Goal: Feedback & Contribution: Leave review/rating

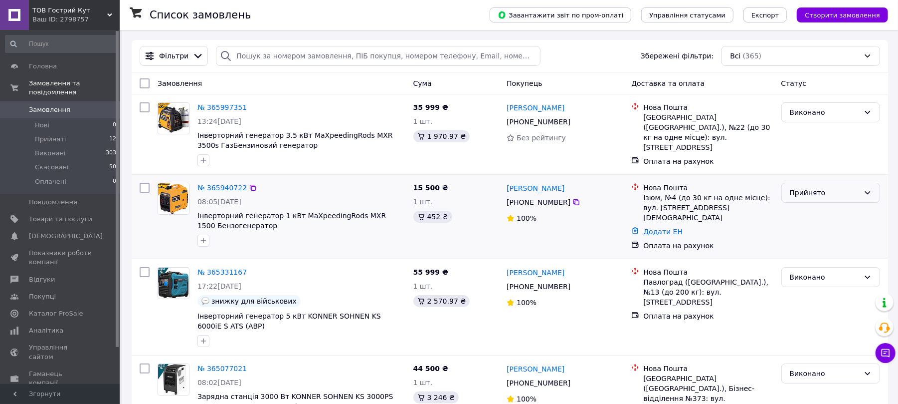
click at [844, 198] on div "Прийнято" at bounding box center [825, 192] width 70 height 11
click at [832, 214] on li "Виконано" at bounding box center [831, 215] width 98 height 18
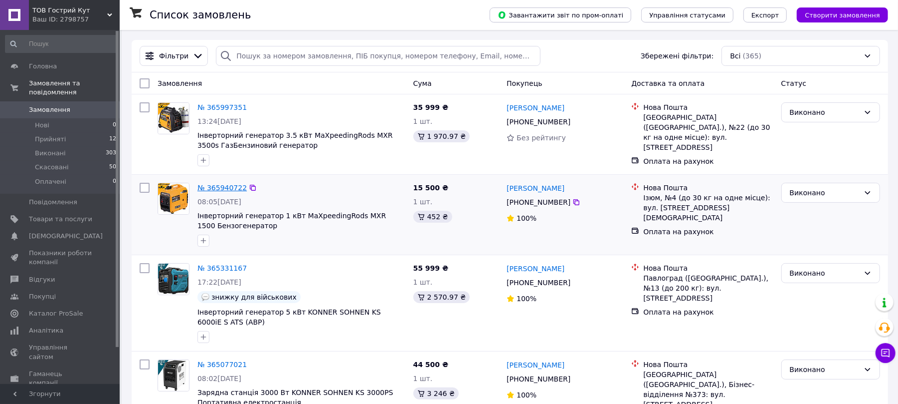
click at [224, 186] on link "№ 365940722" at bounding box center [222, 188] width 49 height 8
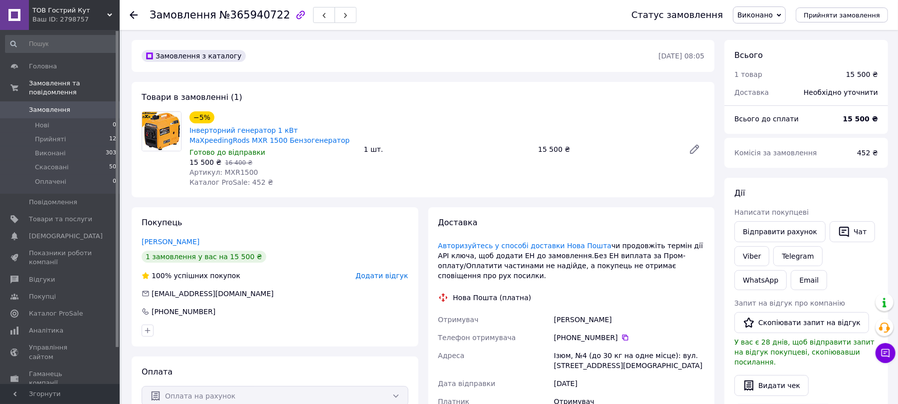
click at [396, 273] on span "Додати відгук" at bounding box center [382, 275] width 52 height 8
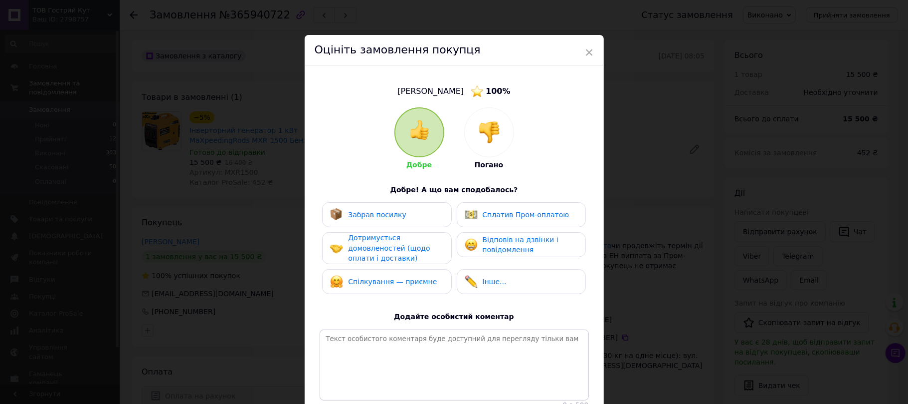
click at [388, 214] on span "Забрав посилку" at bounding box center [377, 214] width 58 height 8
click at [373, 243] on span "Дотримується домовленостей (щодо оплати і доставки)" at bounding box center [389, 247] width 82 height 28
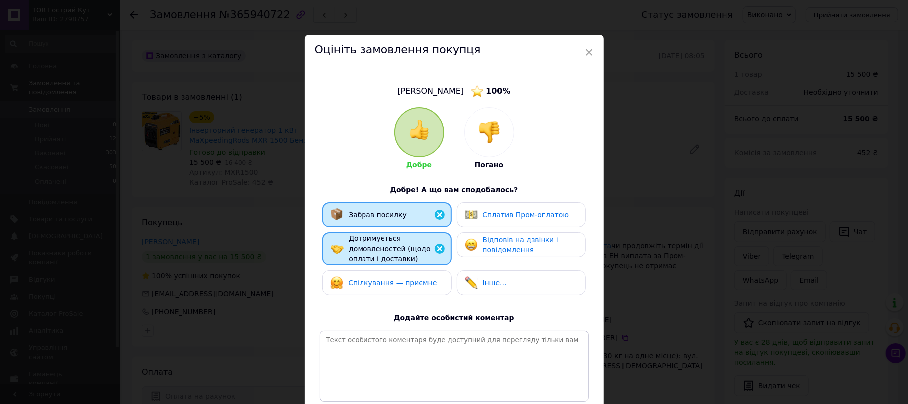
click at [371, 280] on span "Спілкування — приємне" at bounding box center [392, 282] width 89 height 8
click at [483, 240] on span "Відповів на дзвінки і повідомлення" at bounding box center [521, 244] width 76 height 18
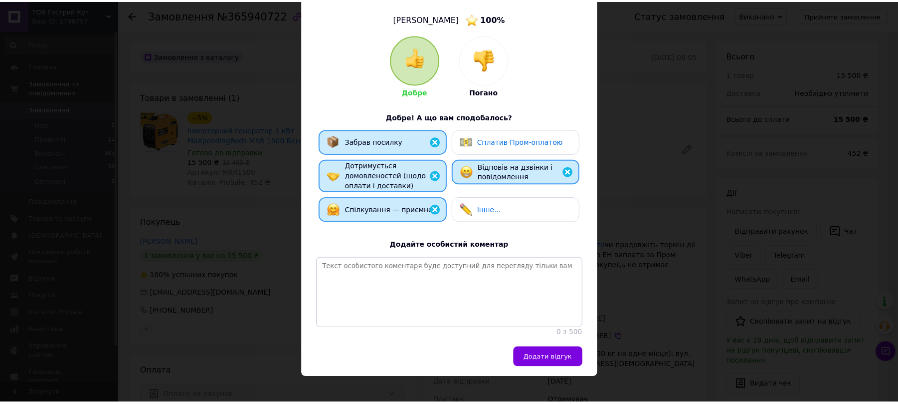
scroll to position [94, 0]
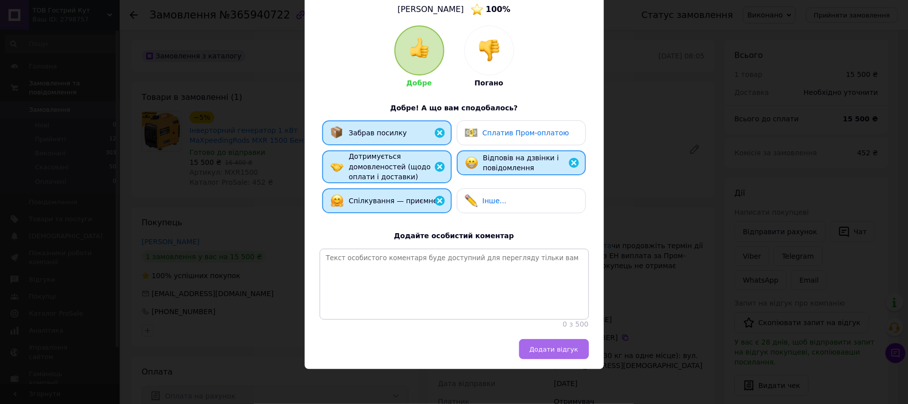
click at [559, 351] on span "Додати відгук" at bounding box center [554, 348] width 49 height 7
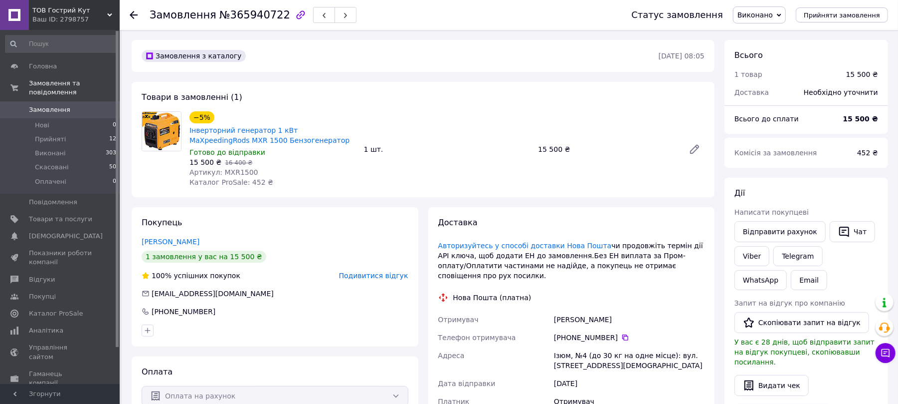
click at [43, 105] on span "Замовлення" at bounding box center [49, 109] width 41 height 9
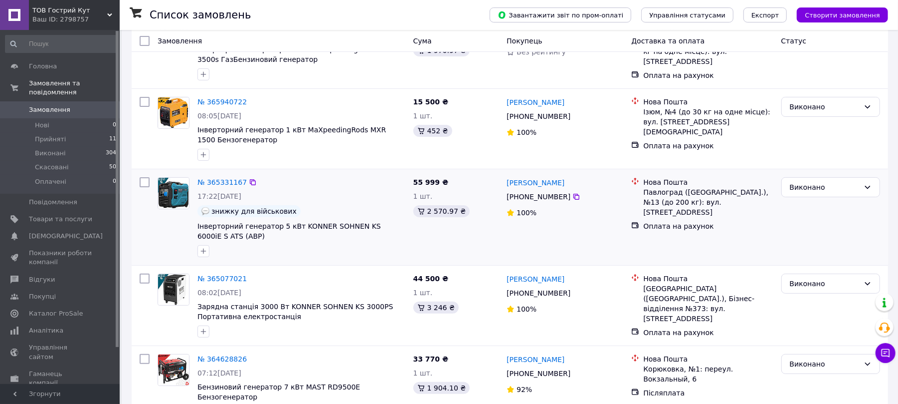
scroll to position [200, 0]
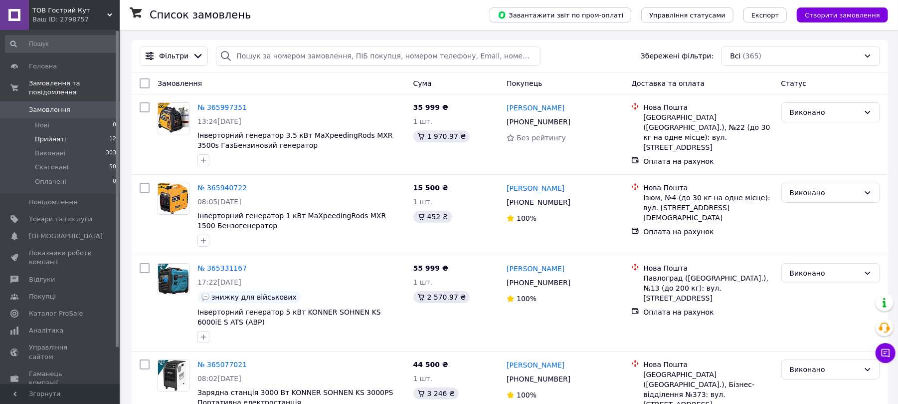
click at [52, 135] on span "Прийняті" at bounding box center [50, 139] width 31 height 9
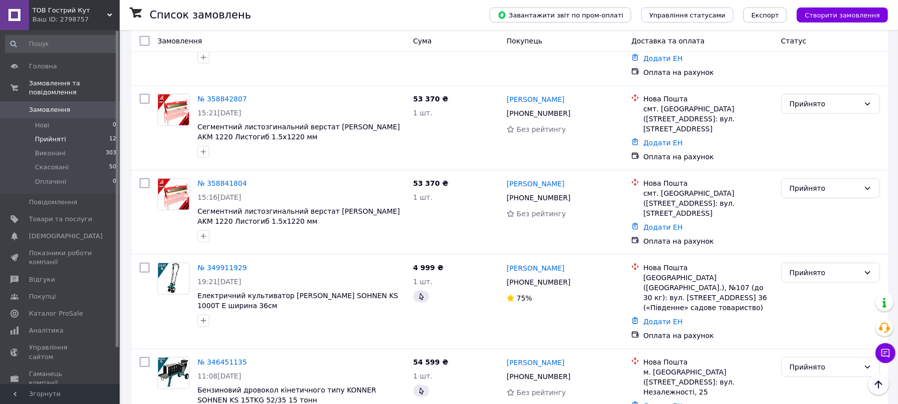
scroll to position [44, 0]
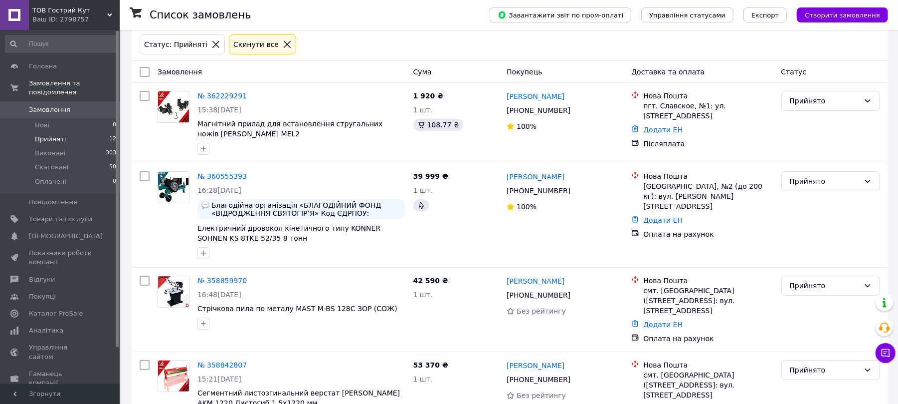
click at [283, 44] on icon at bounding box center [287, 44] width 9 height 9
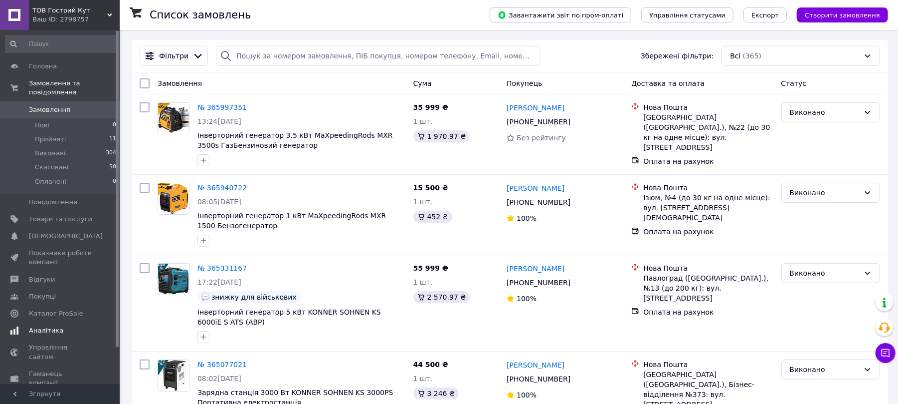
click at [49, 322] on link "Аналітика" at bounding box center [61, 330] width 122 height 17
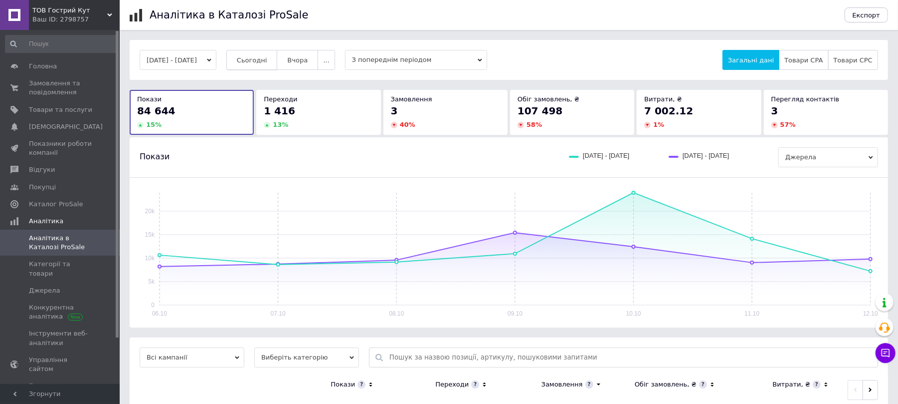
click at [276, 64] on button "Сьогодні" at bounding box center [251, 60] width 51 height 20
